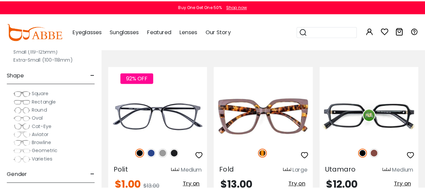
scroll to position [535, 0]
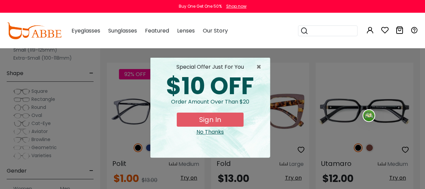
type input "**********"
click at [219, 121] on button "Sign In" at bounding box center [210, 119] width 67 height 14
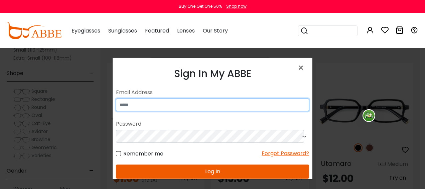
type input "**********"
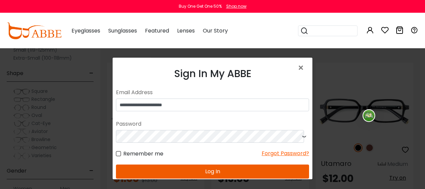
drag, startPoint x: 186, startPoint y: 173, endPoint x: 186, endPoint y: 168, distance: 5.0
click at [186, 172] on button "Log In" at bounding box center [212, 171] width 193 height 14
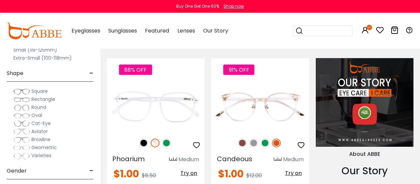
scroll to position [702, 0]
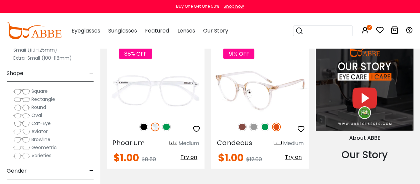
click at [244, 127] on img at bounding box center [242, 126] width 9 height 9
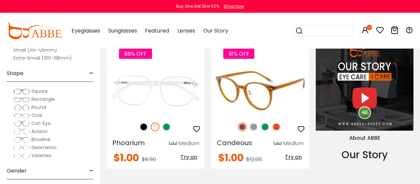
click at [265, 125] on img at bounding box center [265, 126] width 9 height 9
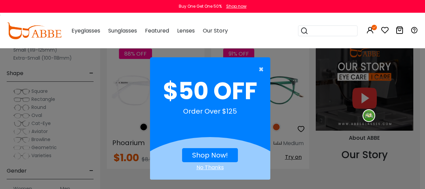
click at [261, 71] on span "×" at bounding box center [263, 69] width 8 height 13
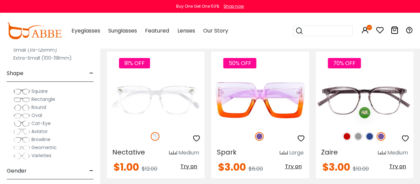
scroll to position [1137, 0]
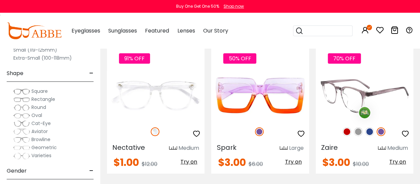
click at [369, 131] on img at bounding box center [369, 131] width 9 height 9
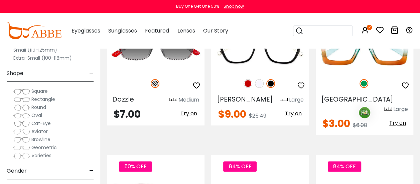
scroll to position [1638, 0]
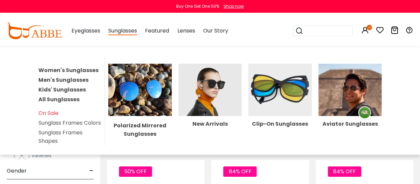
click at [126, 32] on span "Sunglasses" at bounding box center [122, 31] width 29 height 8
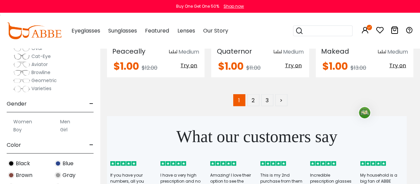
scroll to position [3176, 0]
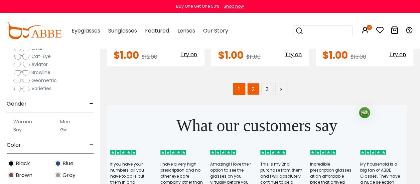
click at [254, 83] on link "2" at bounding box center [253, 89] width 12 height 12
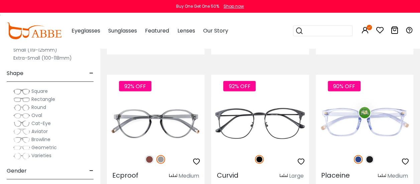
scroll to position [702, 0]
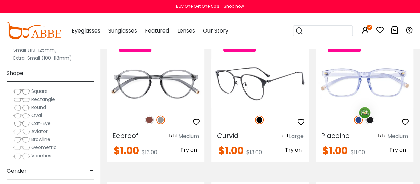
click at [248, 85] on img at bounding box center [260, 83] width 98 height 49
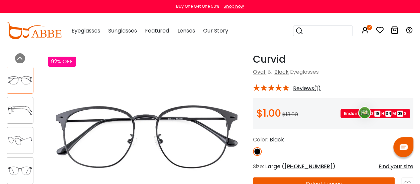
scroll to position [33, 0]
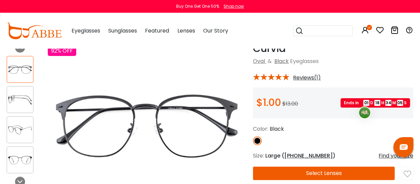
click at [13, 130] on img at bounding box center [20, 129] width 26 height 13
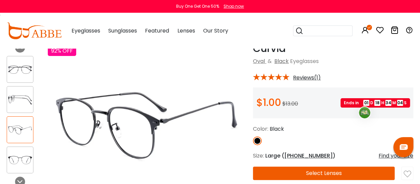
click at [10, 164] on img at bounding box center [20, 159] width 26 height 13
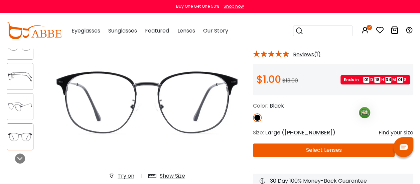
scroll to position [67, 0]
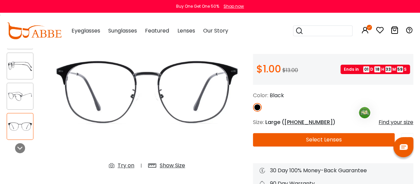
click at [298, 138] on button "Select Lenses" at bounding box center [324, 139] width 142 height 13
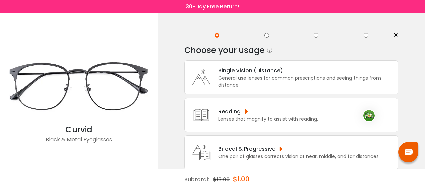
click at [242, 151] on div "Bifocal & Progressive" at bounding box center [298, 148] width 161 height 8
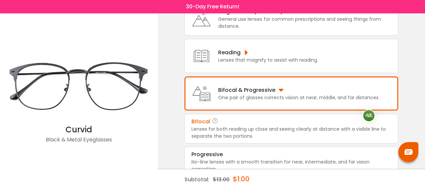
scroll to position [49, 0]
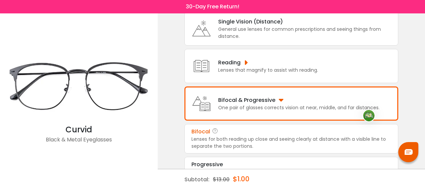
click at [237, 139] on div "Lenses for both reading up close and seeing clearly at distance with a visible …" at bounding box center [292, 142] width 200 height 14
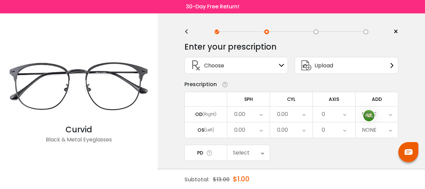
scroll to position [0, 0]
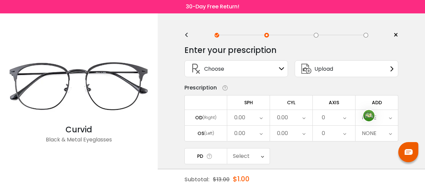
click at [262, 117] on icon at bounding box center [261, 117] width 3 height 15
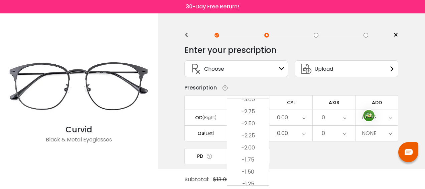
scroll to position [819, 0]
click at [248, 161] on li "-1.75" at bounding box center [248, 164] width 42 height 12
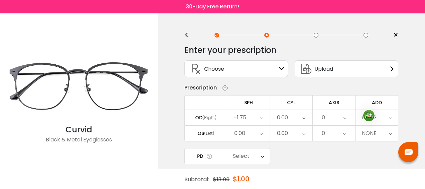
click at [390, 117] on icon at bounding box center [390, 117] width 3 height 15
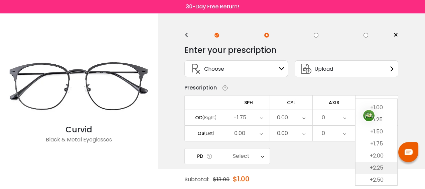
click at [378, 168] on li "+2.25" at bounding box center [377, 167] width 42 height 12
click at [262, 133] on icon at bounding box center [261, 132] width 3 height 15
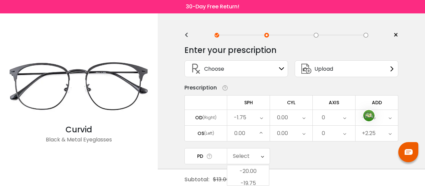
scroll to position [919, 0]
click at [262, 133] on icon at bounding box center [261, 132] width 3 height 15
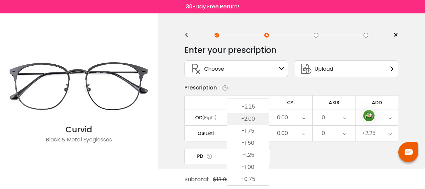
click at [254, 118] on li "-2.00" at bounding box center [248, 119] width 42 height 12
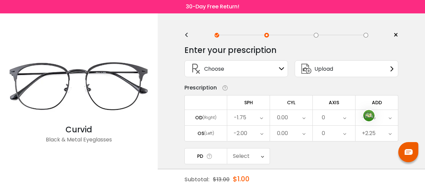
click at [302, 130] on div "0.00" at bounding box center [291, 132] width 42 height 15
click at [303, 132] on icon at bounding box center [304, 132] width 3 height 15
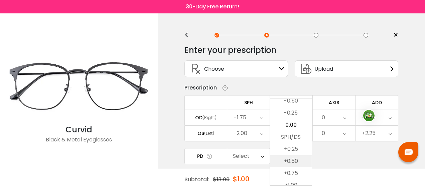
scroll to position [279, 0]
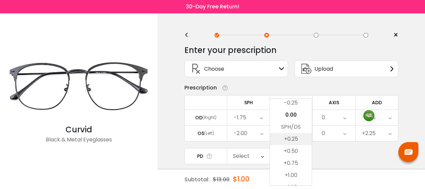
click at [295, 138] on li "+0.25" at bounding box center [291, 139] width 42 height 12
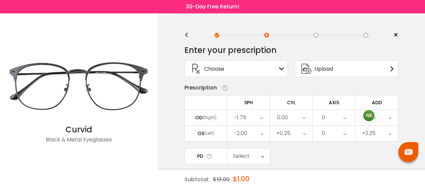
click at [345, 132] on icon at bounding box center [344, 132] width 3 height 15
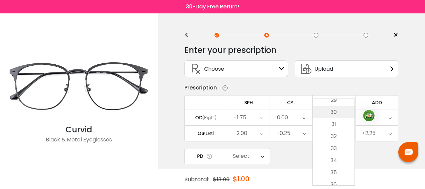
scroll to position [368, 0]
click at [338, 118] on li "32" at bounding box center [334, 122] width 42 height 12
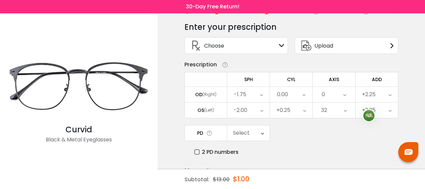
scroll to position [33, 0]
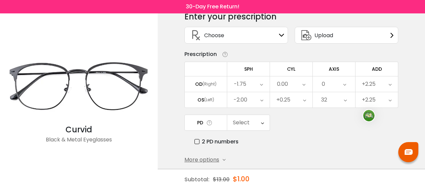
click at [263, 121] on icon at bounding box center [262, 122] width 3 height 15
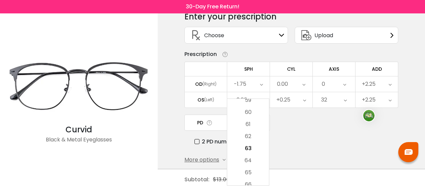
click at [255, 149] on li "63" at bounding box center [248, 148] width 42 height 12
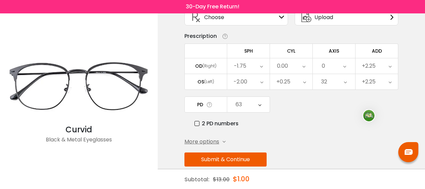
scroll to position [61, 0]
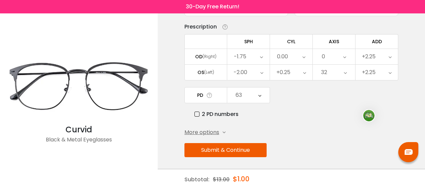
click at [249, 147] on button "Submit & Continue" at bounding box center [226, 150] width 82 height 14
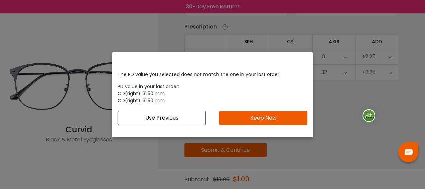
click at [177, 117] on button "Use Previous" at bounding box center [162, 118] width 88 height 14
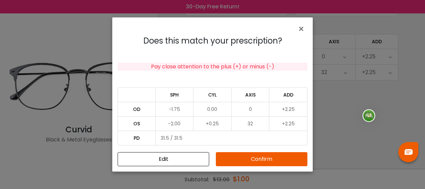
click at [242, 156] on button "Confirm" at bounding box center [262, 159] width 92 height 14
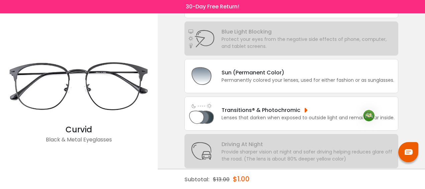
scroll to position [100, 0]
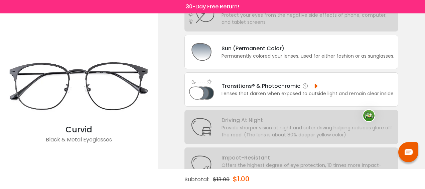
click at [265, 91] on div "Lenses that darken when exposed to outside light and remain clear inside." at bounding box center [308, 93] width 173 height 7
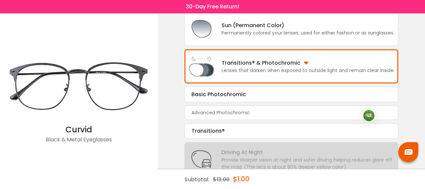
scroll to position [134, 0]
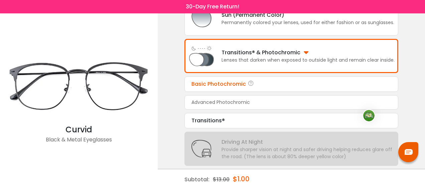
click at [228, 83] on div "Basic Photochromic" at bounding box center [292, 84] width 200 height 8
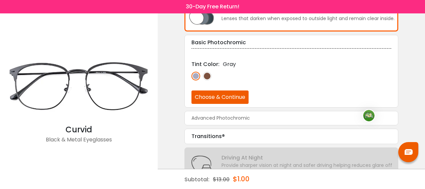
scroll to position [186, 0]
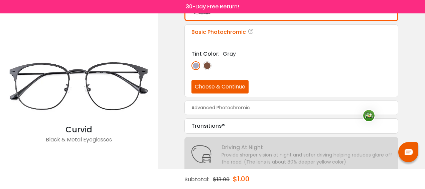
click at [207, 81] on button "Choose & Continue" at bounding box center [220, 86] width 57 height 13
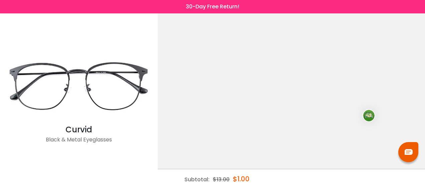
scroll to position [0, 0]
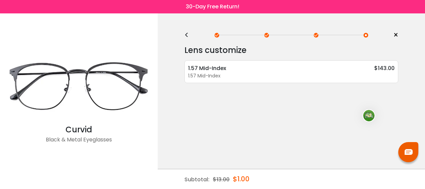
click at [265, 70] on div "1.57 Mid-Index $143.00" at bounding box center [291, 68] width 207 height 8
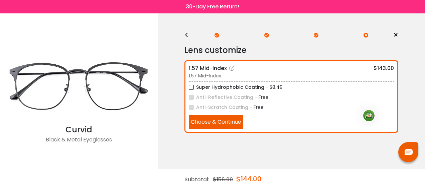
click at [205, 123] on button "Choose & Continue" at bounding box center [216, 122] width 55 height 14
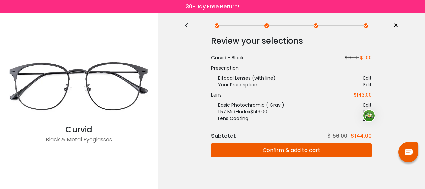
scroll to position [15, 0]
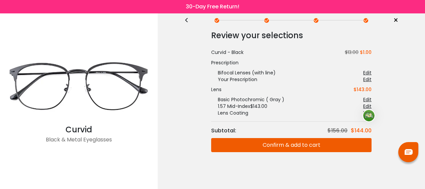
click at [241, 144] on button "Confirm & add to cart" at bounding box center [291, 145] width 160 height 14
